Goal: Complete application form

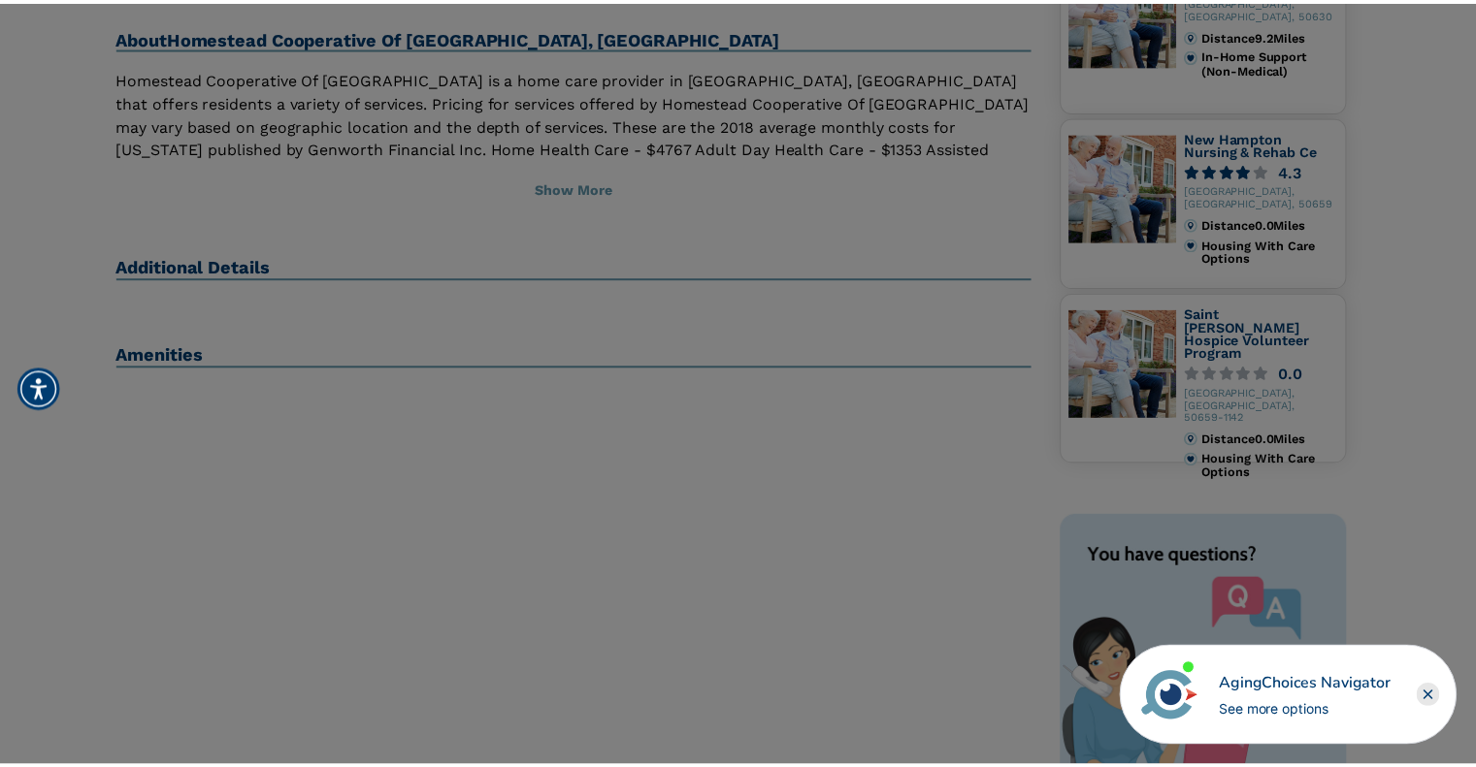
scroll to position [388, 0]
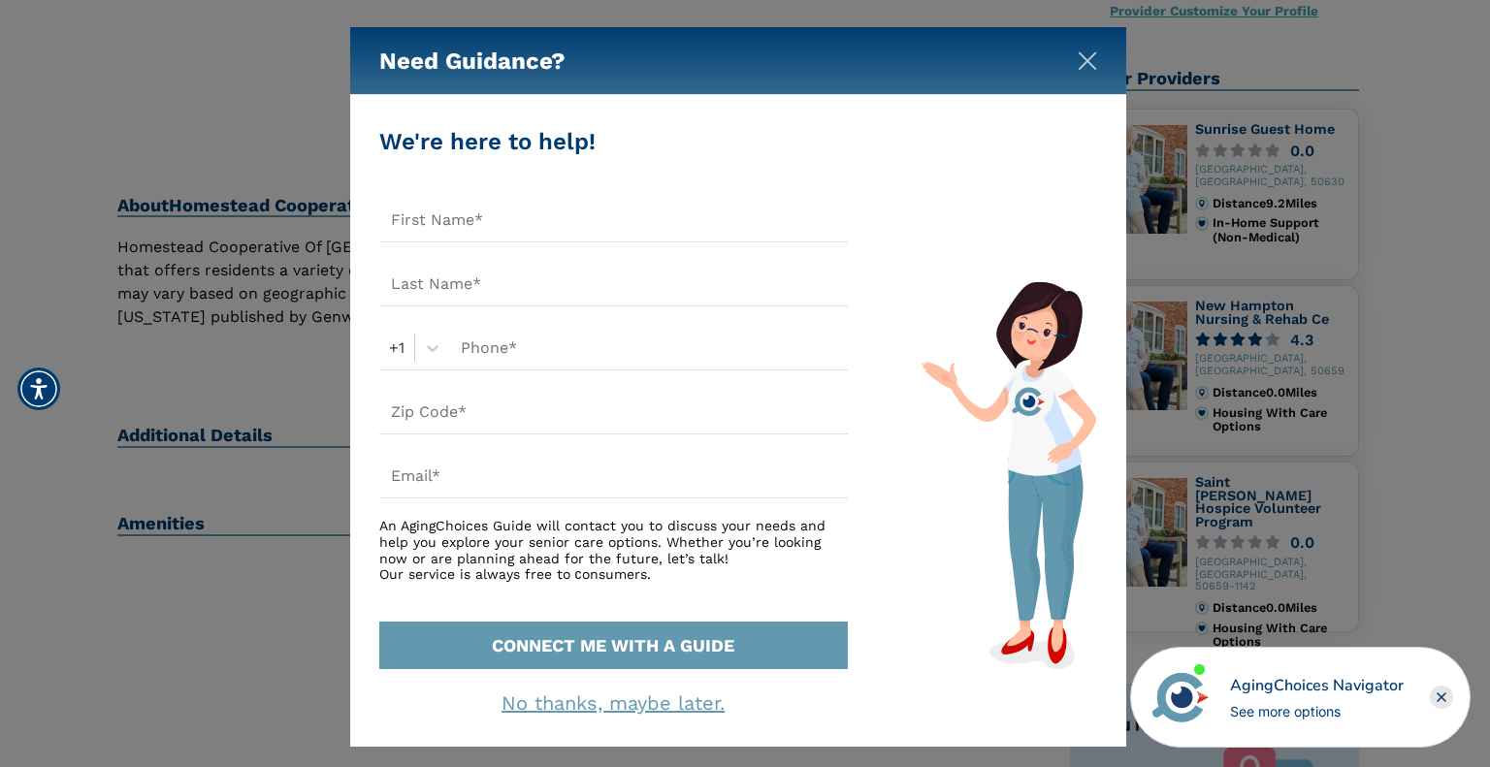
click at [1091, 56] on img "Close" at bounding box center [1087, 60] width 19 height 19
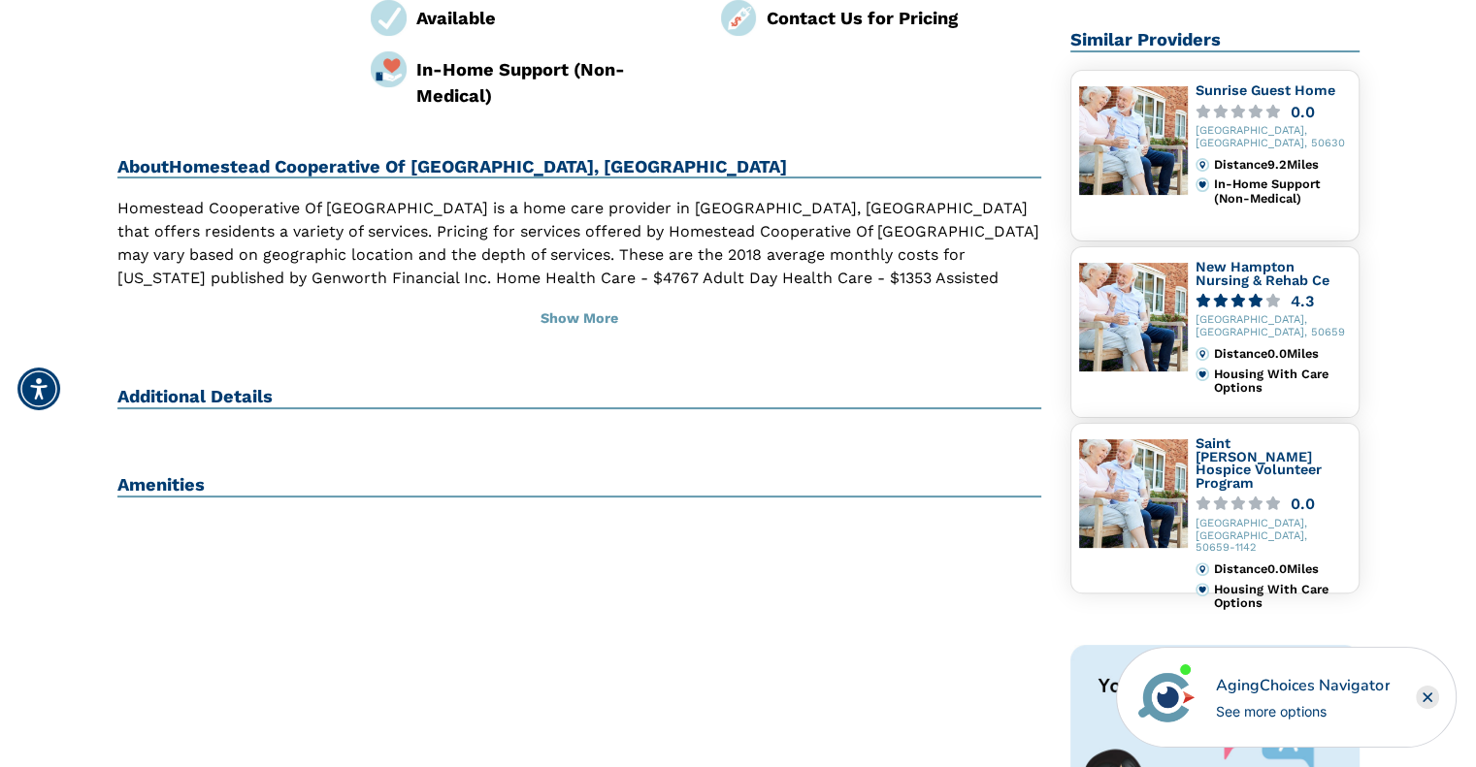
scroll to position [0, 0]
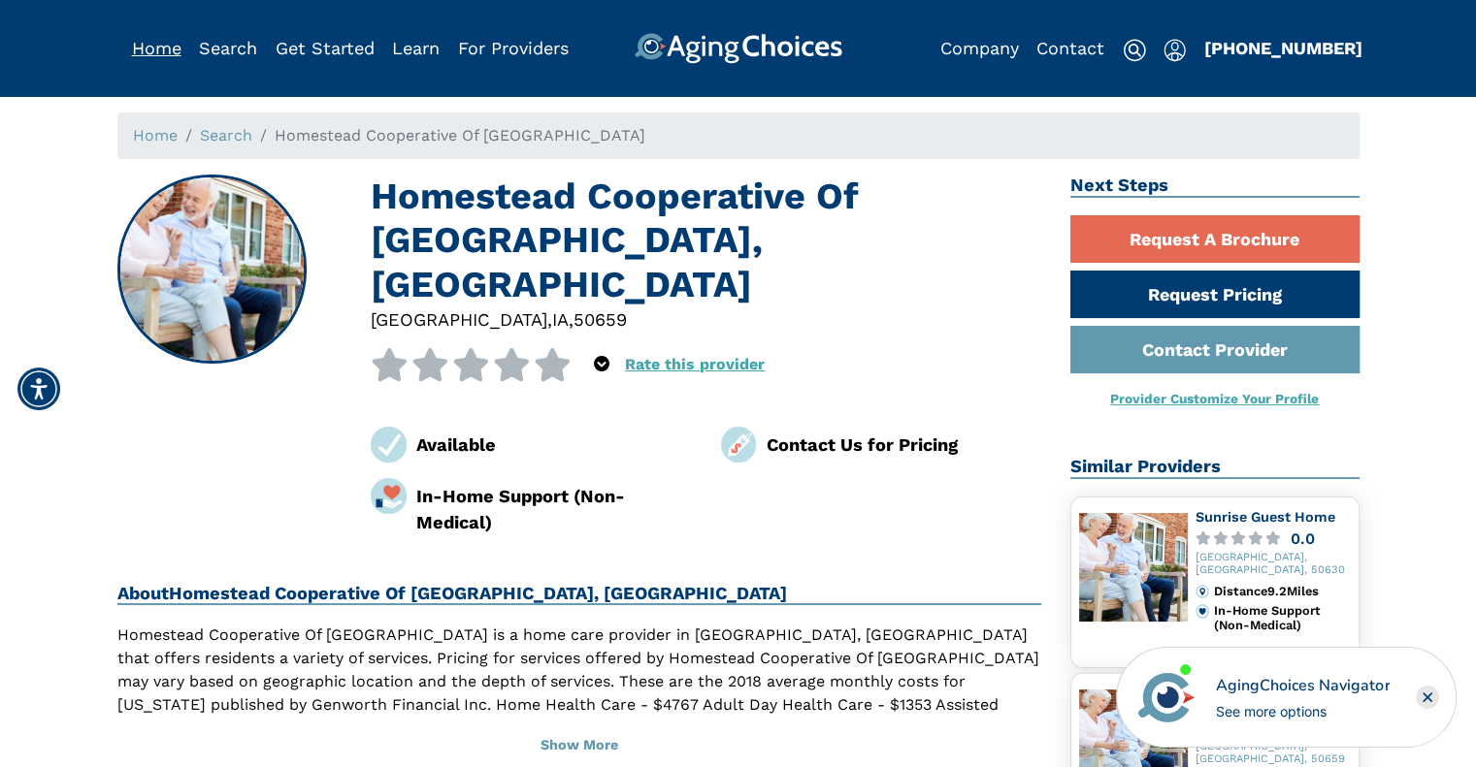
click at [158, 47] on link "Home" at bounding box center [156, 48] width 49 height 20
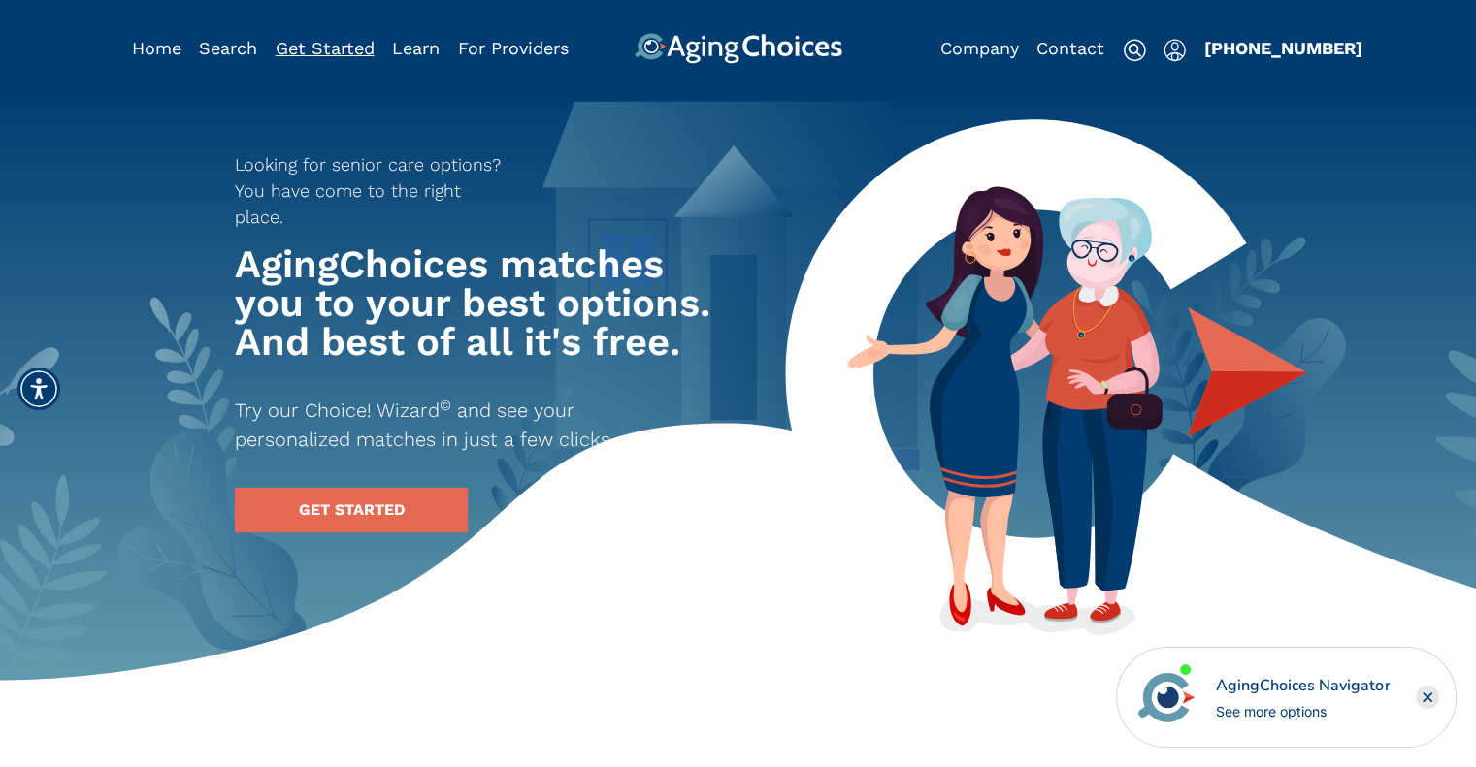
click at [333, 45] on link "Get Started" at bounding box center [325, 48] width 99 height 20
